Goal: Task Accomplishment & Management: Complete application form

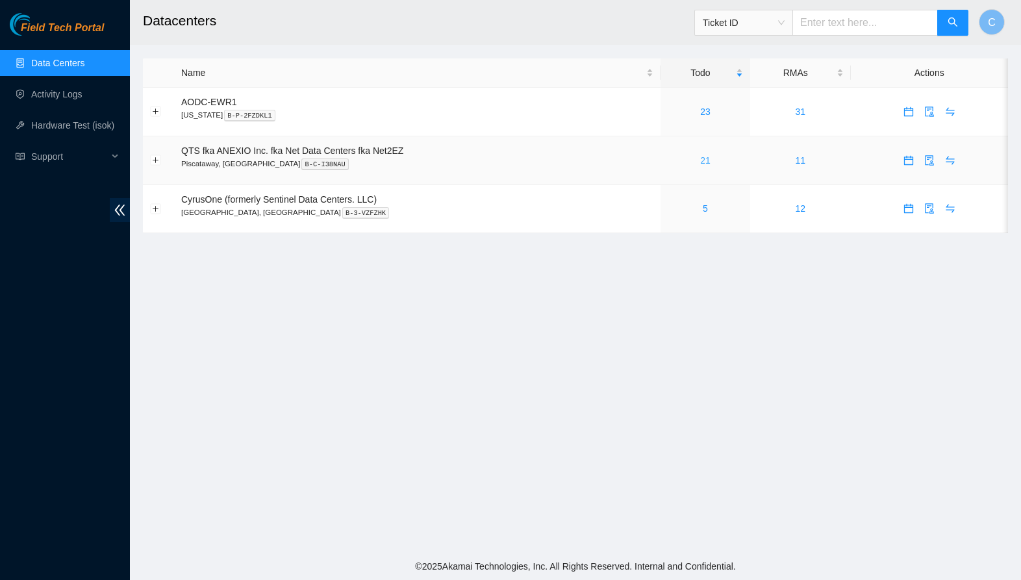
click at [708, 162] on link "21" at bounding box center [705, 160] width 10 height 10
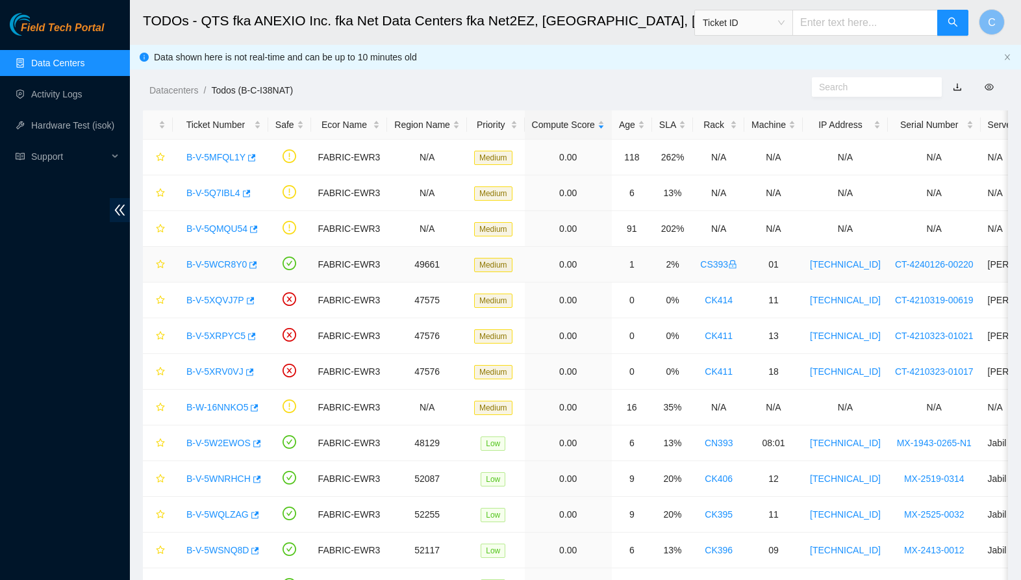
click at [220, 260] on link "B-V-5WCR8Y0" at bounding box center [216, 264] width 60 height 10
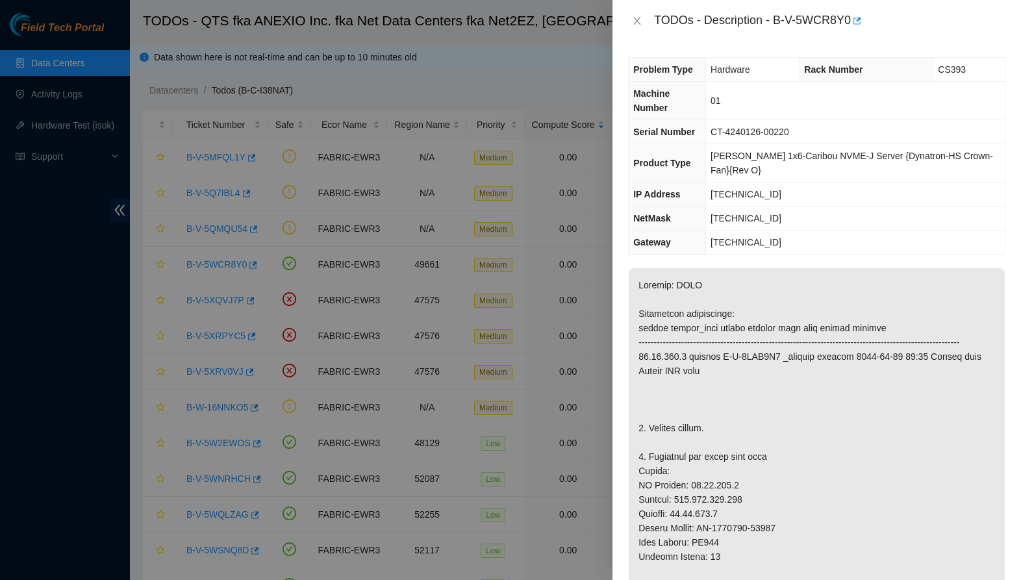
drag, startPoint x: 636, startPoint y: 21, endPoint x: 532, endPoint y: 42, distance: 106.0
click at [633, 21] on icon "close" at bounding box center [637, 21] width 10 height 10
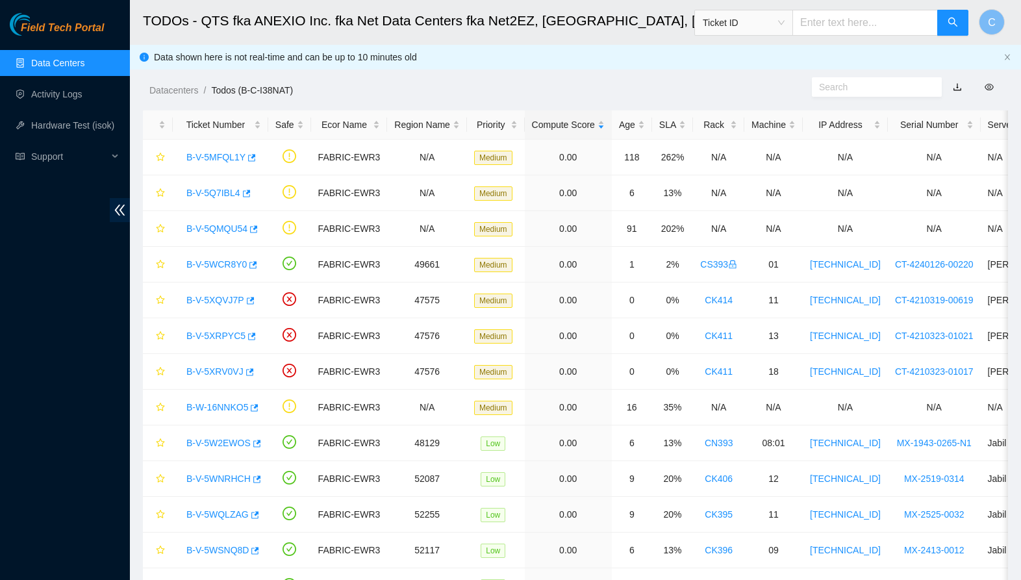
click at [79, 68] on link "Data Centers" at bounding box center [57, 63] width 53 height 10
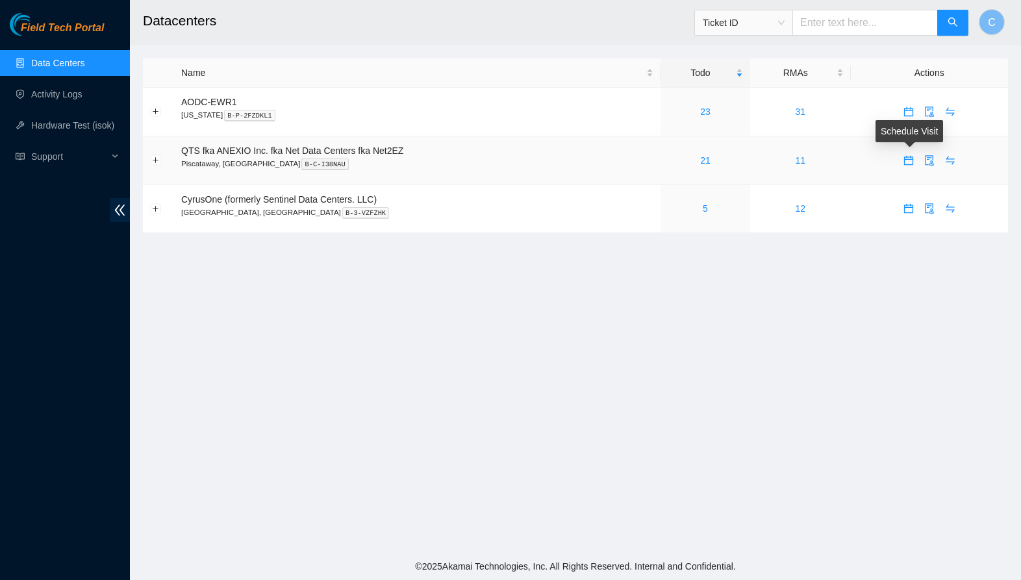
click at [909, 161] on icon "calendar" at bounding box center [908, 160] width 10 height 10
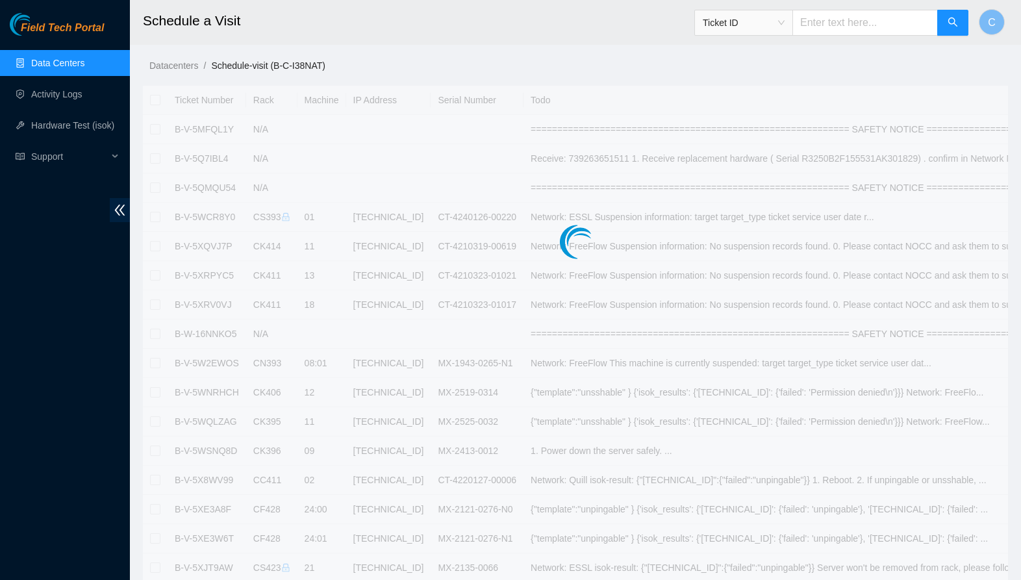
checkbox input "true"
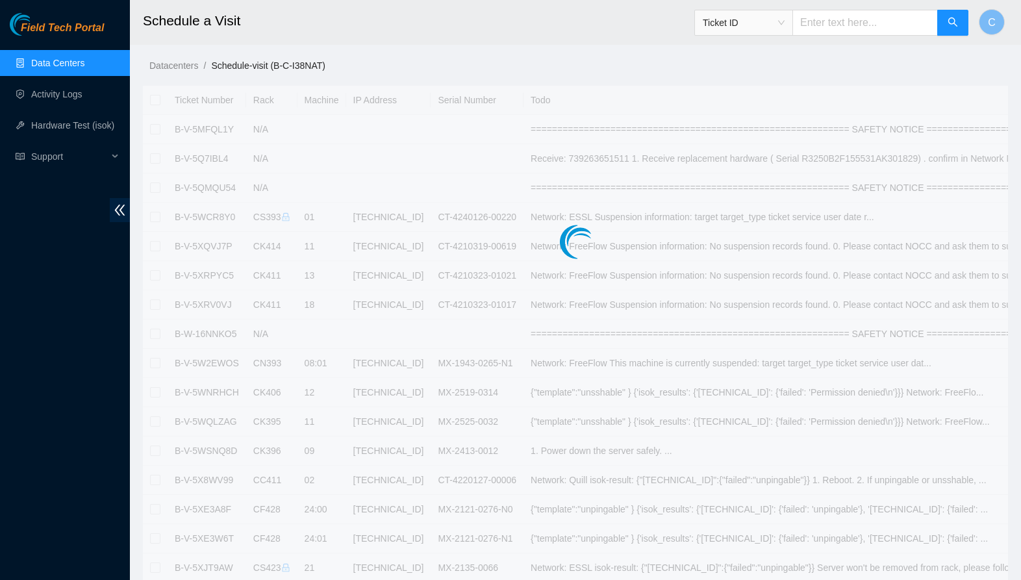
checkbox input "true"
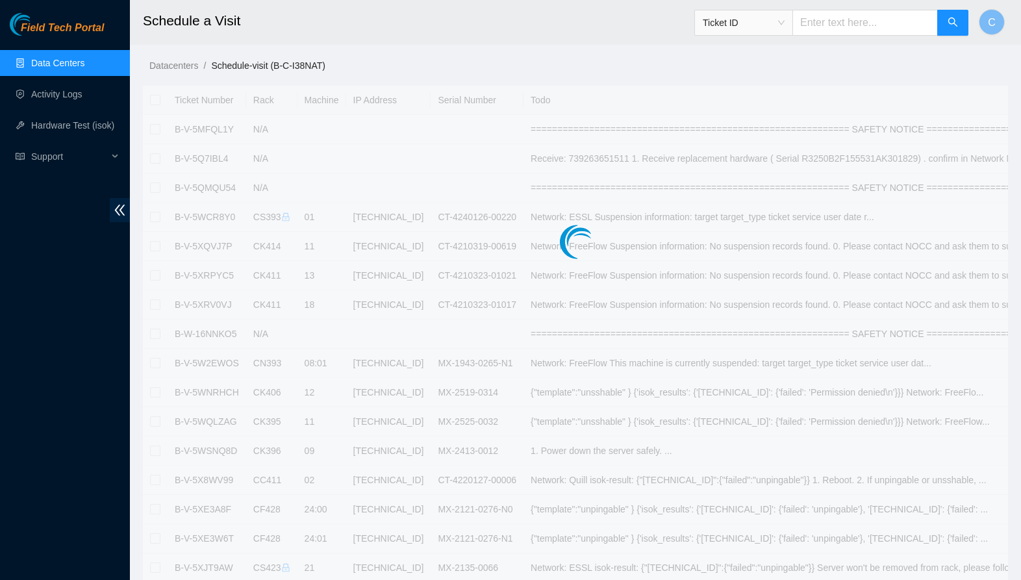
checkbox input "true"
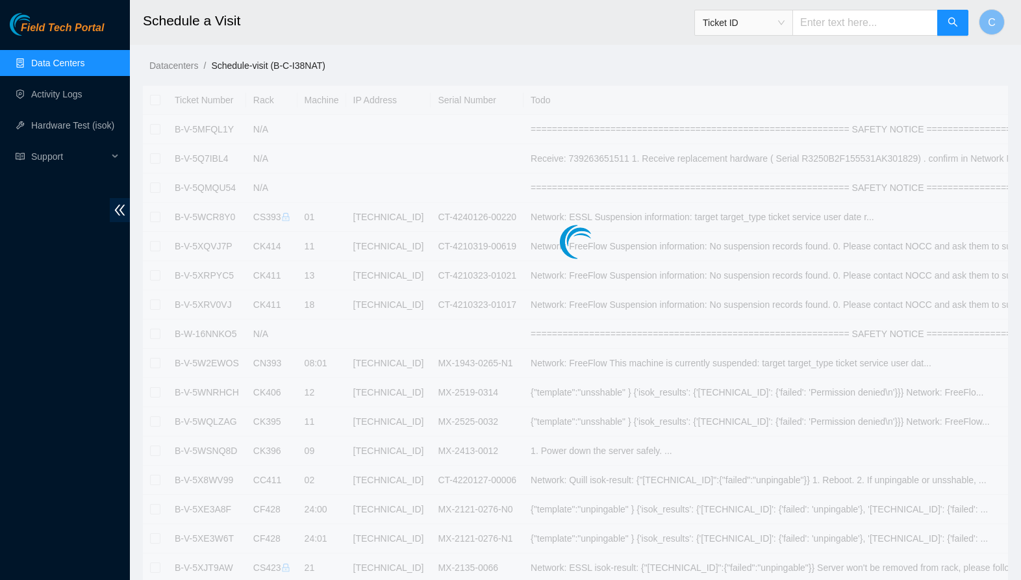
checkbox input "true"
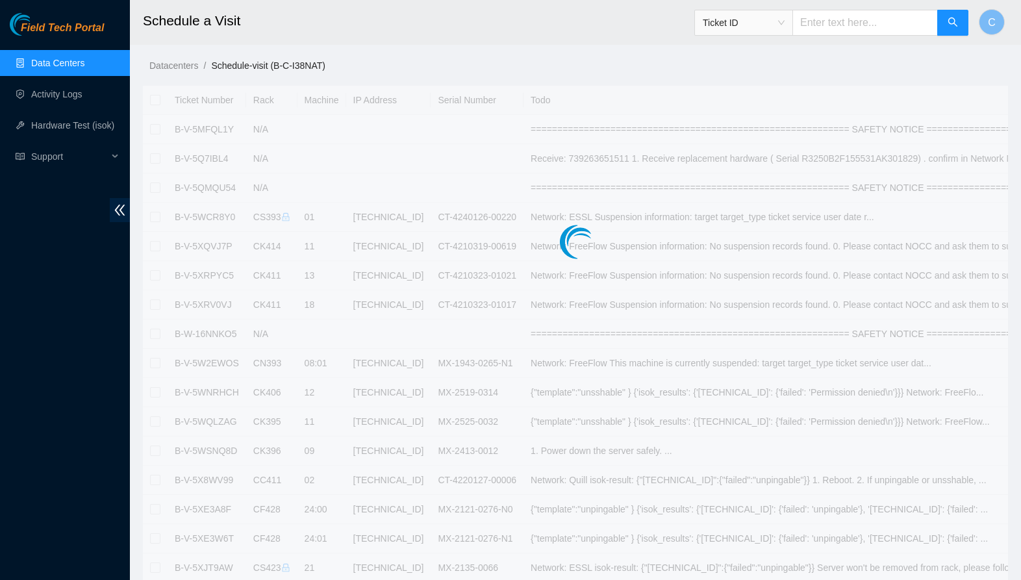
checkbox input "true"
type input "[DATE] 10:18"
type input "[DATE] 10:17"
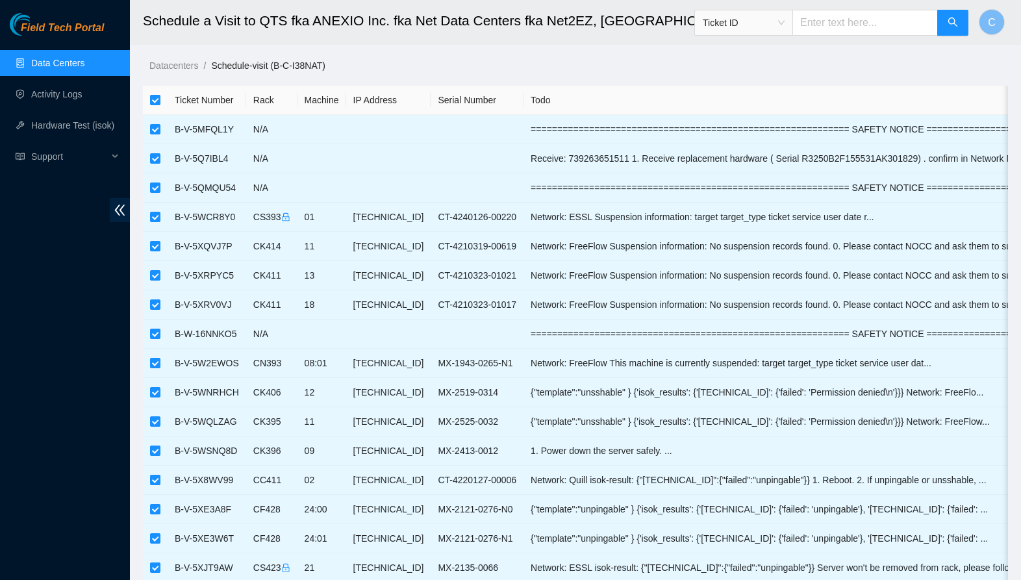
drag, startPoint x: 155, startPoint y: 103, endPoint x: 161, endPoint y: 109, distance: 8.7
click at [155, 103] on input "checkbox" at bounding box center [155, 100] width 10 height 10
checkbox input "false"
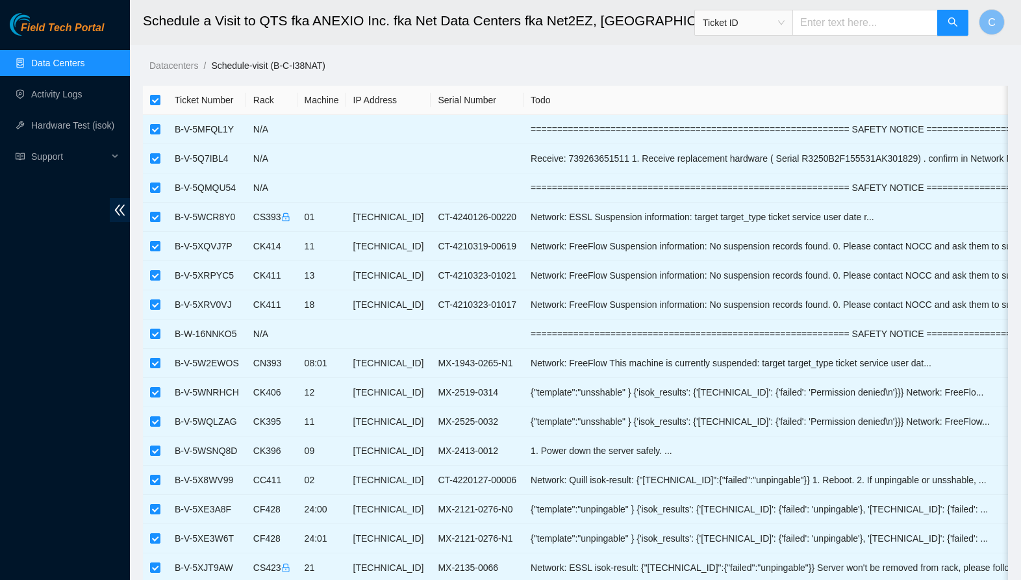
checkbox input "false"
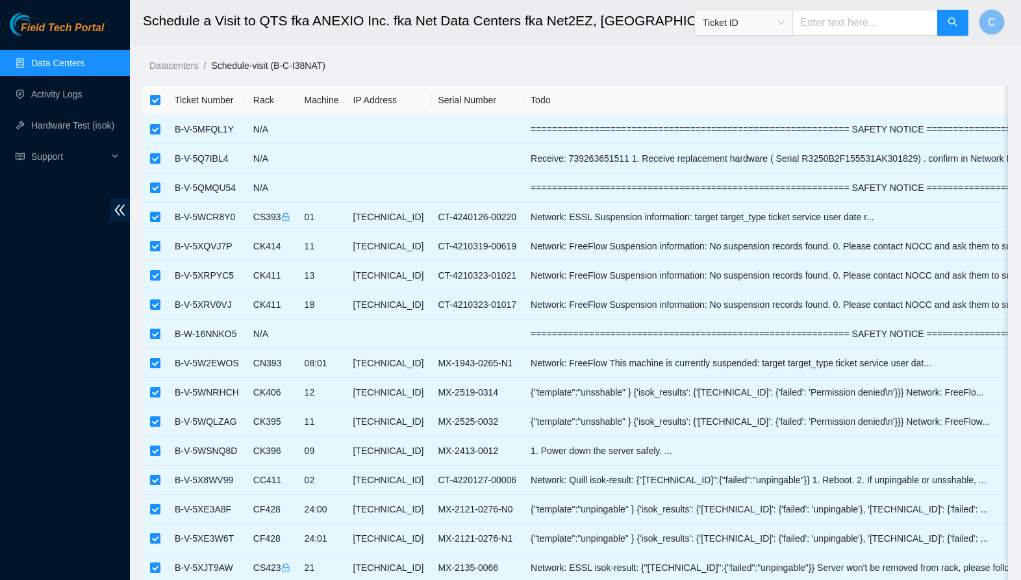
checkbox input "false"
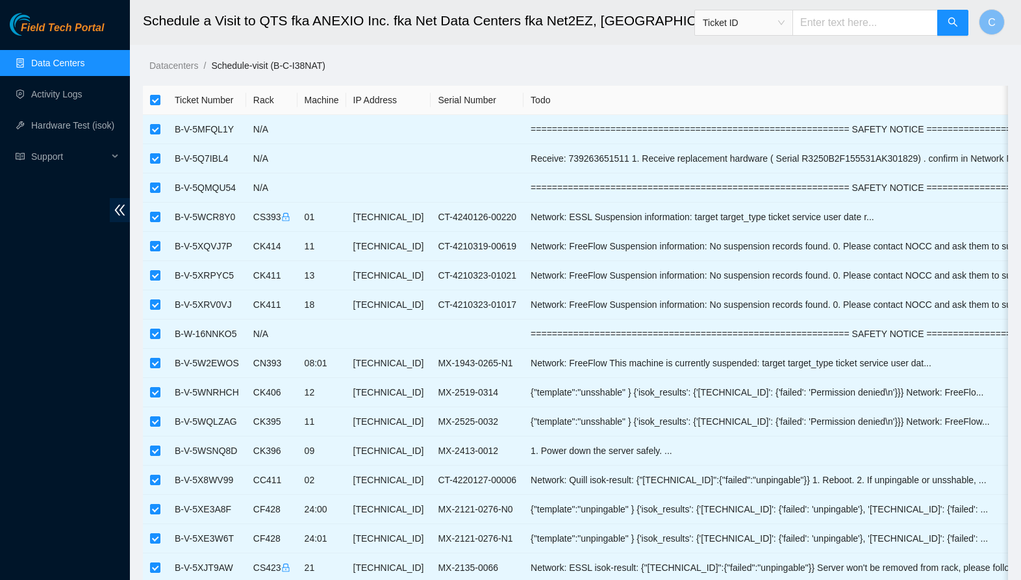
checkbox input "false"
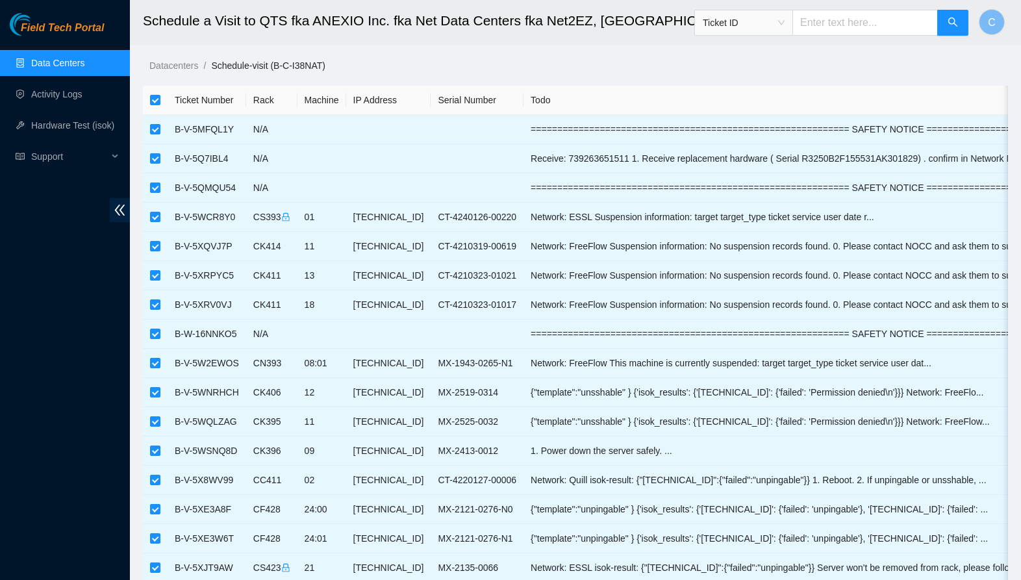
checkbox input "false"
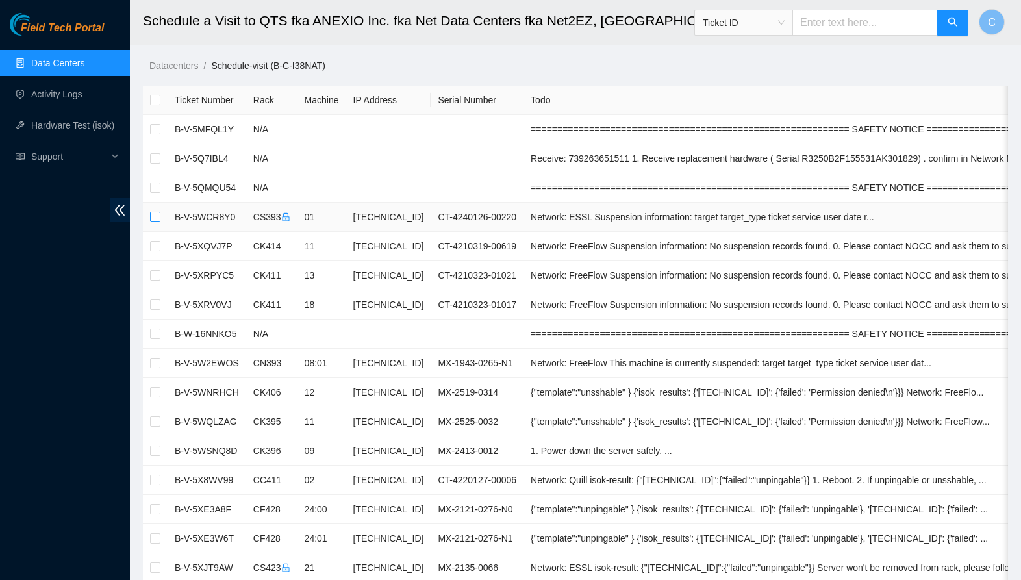
click at [155, 218] on input "checkbox" at bounding box center [155, 217] width 10 height 10
checkbox input "true"
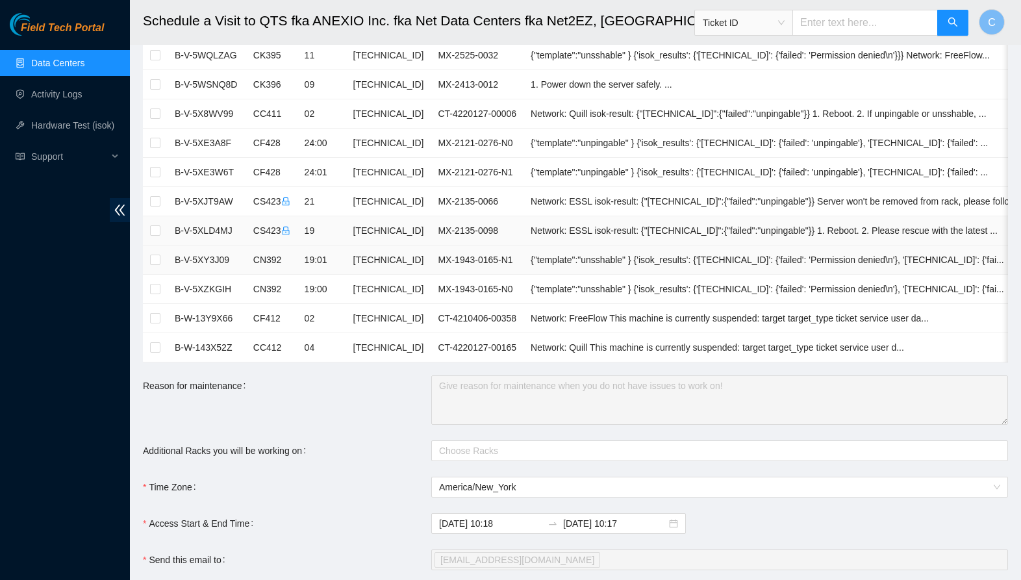
scroll to position [365, 0]
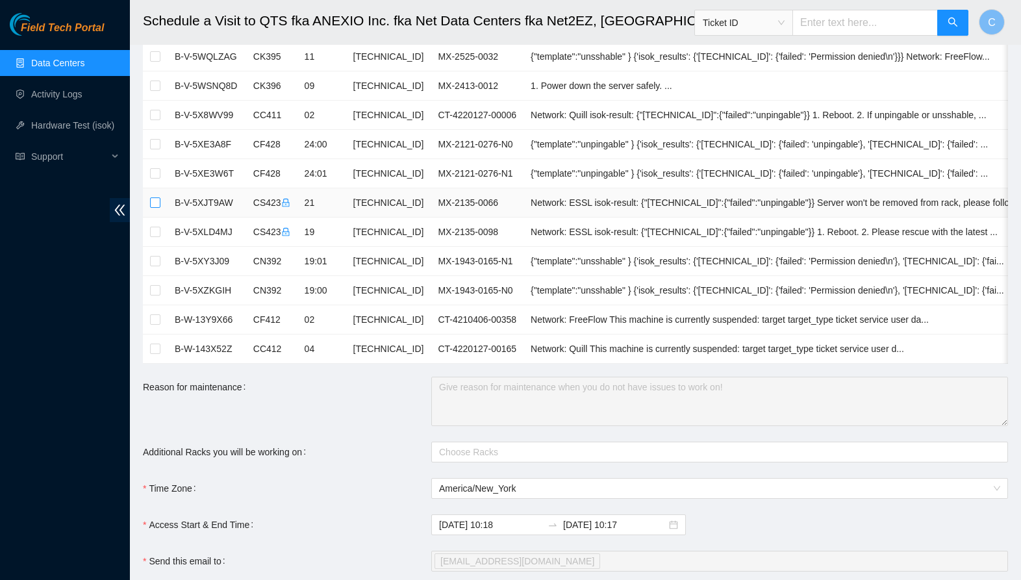
click at [156, 202] on input "checkbox" at bounding box center [155, 202] width 10 height 10
checkbox input "true"
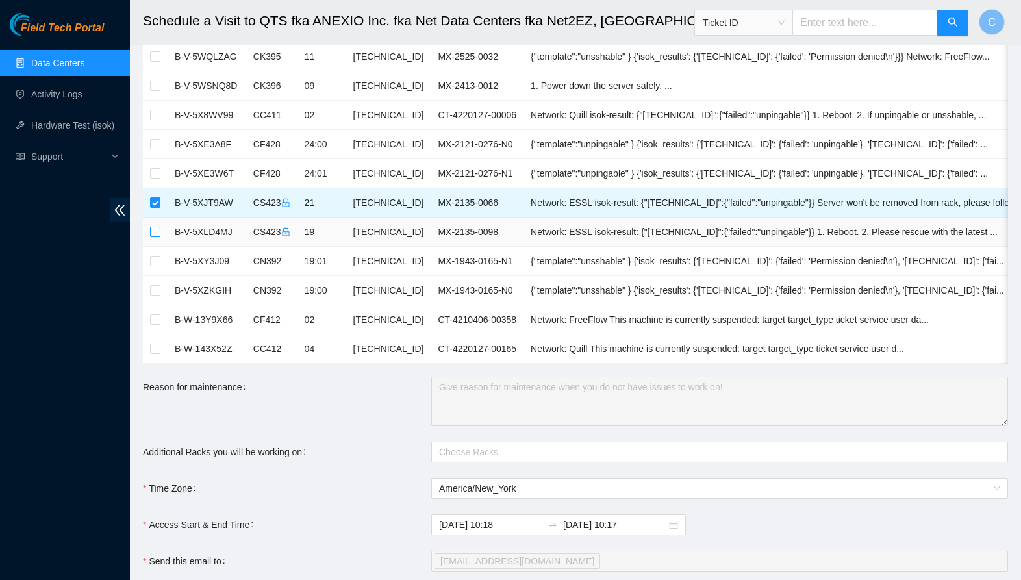
click at [155, 231] on input "checkbox" at bounding box center [155, 232] width 10 height 10
checkbox input "true"
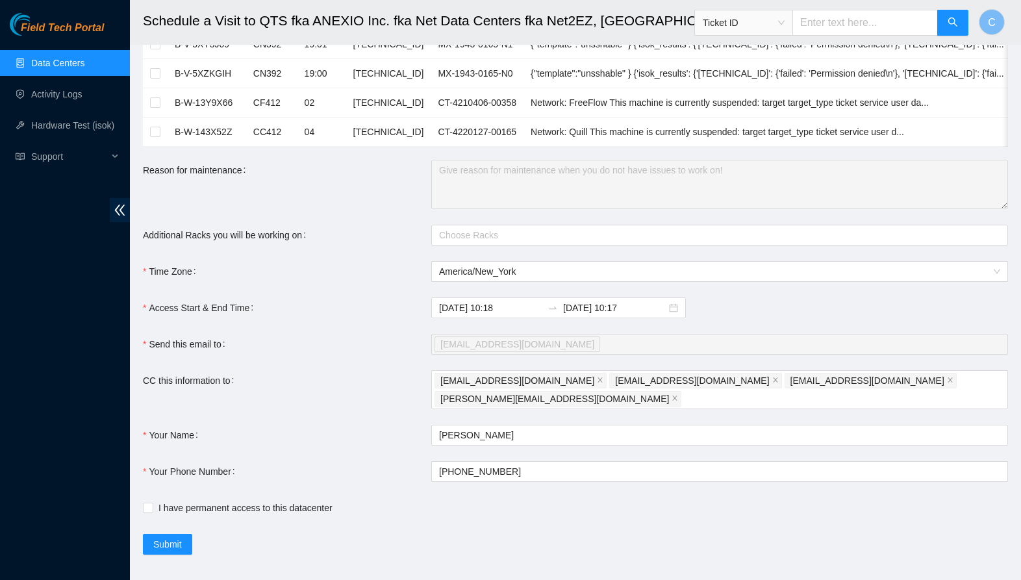
scroll to position [581, 0]
click at [147, 503] on input "I have permanent access to this datacenter" at bounding box center [147, 507] width 9 height 9
checkbox input "true"
click at [180, 538] on span "Submit" at bounding box center [167, 545] width 29 height 14
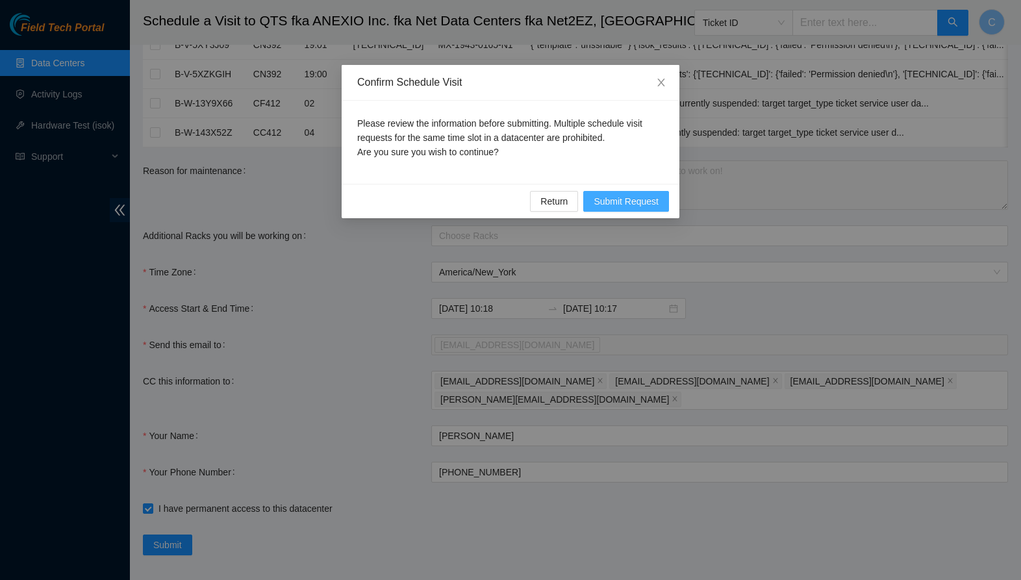
click at [609, 194] on span "Submit Request" at bounding box center [626, 201] width 65 height 14
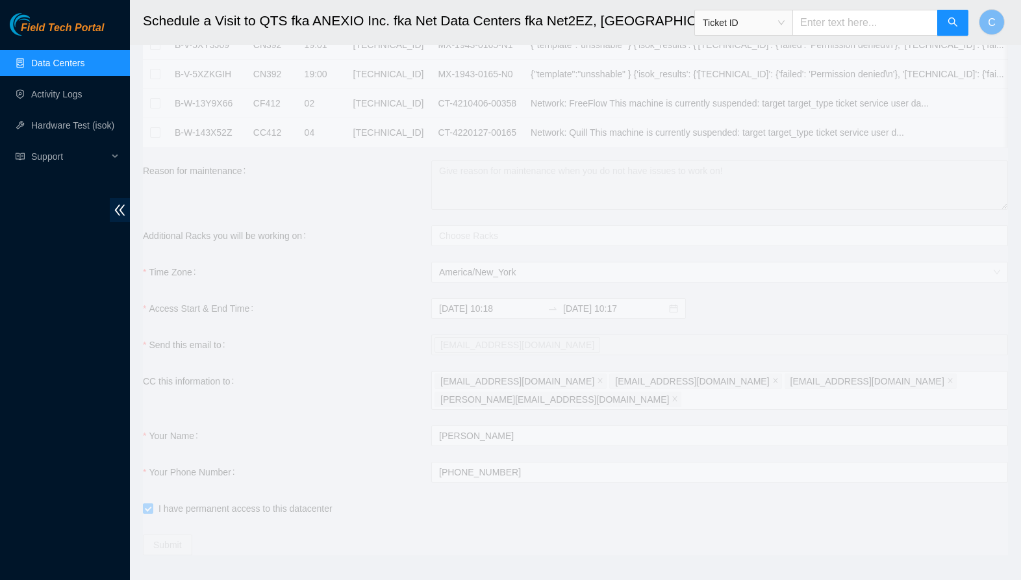
type input "[DATE] 10:19"
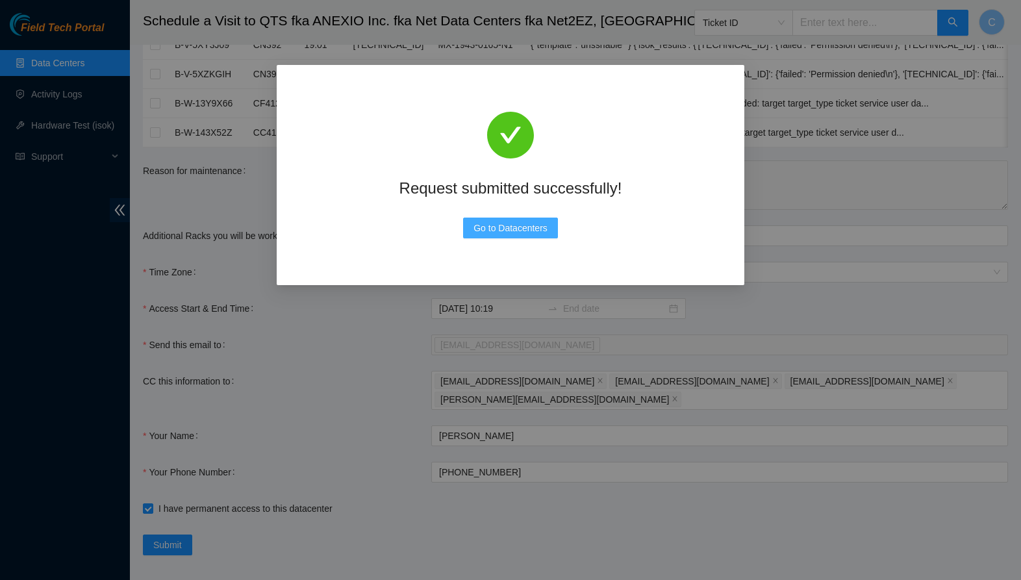
click at [496, 230] on span "Go to Datacenters" at bounding box center [510, 228] width 74 height 14
